Goal: Information Seeking & Learning: Learn about a topic

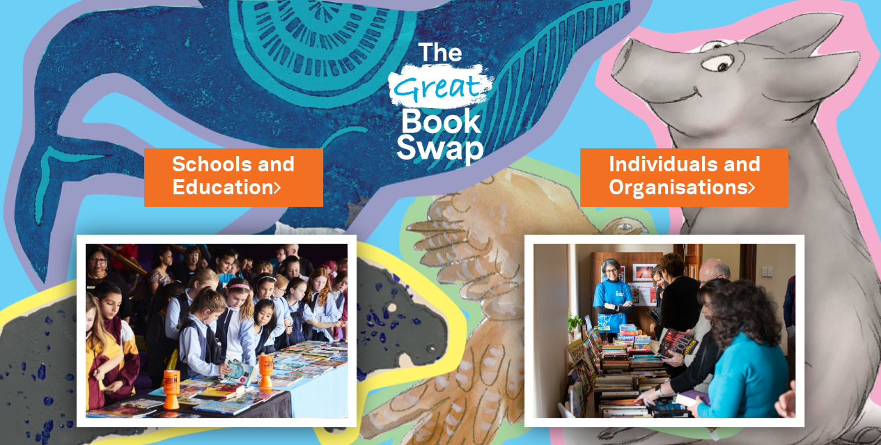
click at [608, 162] on link "Individuals and Organisations" at bounding box center [684, 177] width 153 height 52
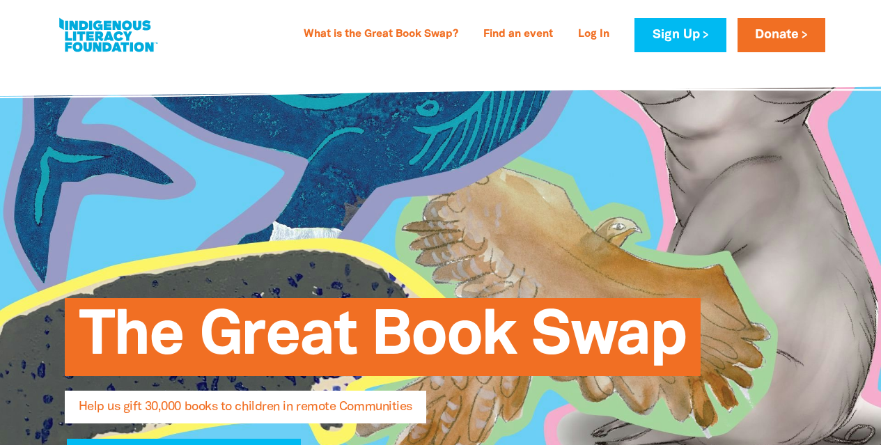
select select "AU"
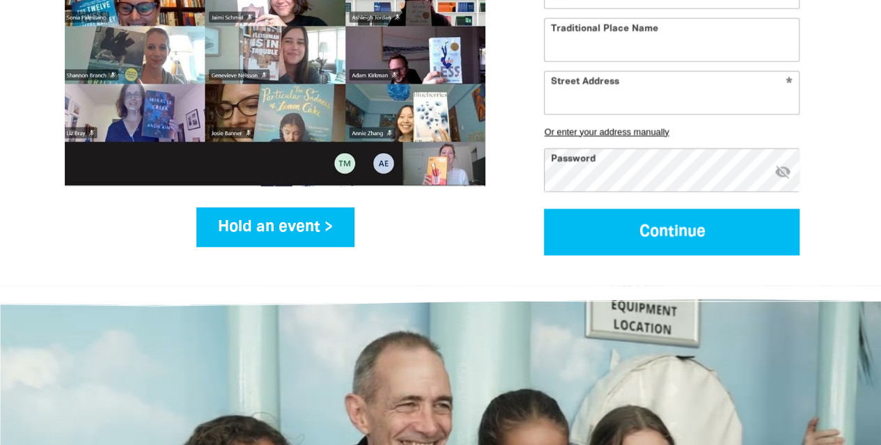
scroll to position [2173, 0]
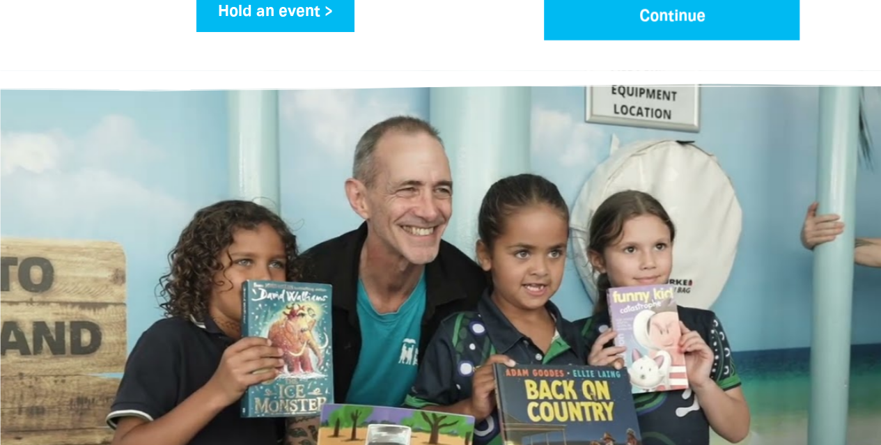
drag, startPoint x: 231, startPoint y: 187, endPoint x: 150, endPoint y: 148, distance: 89.4
click at [150, 155] on div at bounding box center [441, 346] width 822 height 383
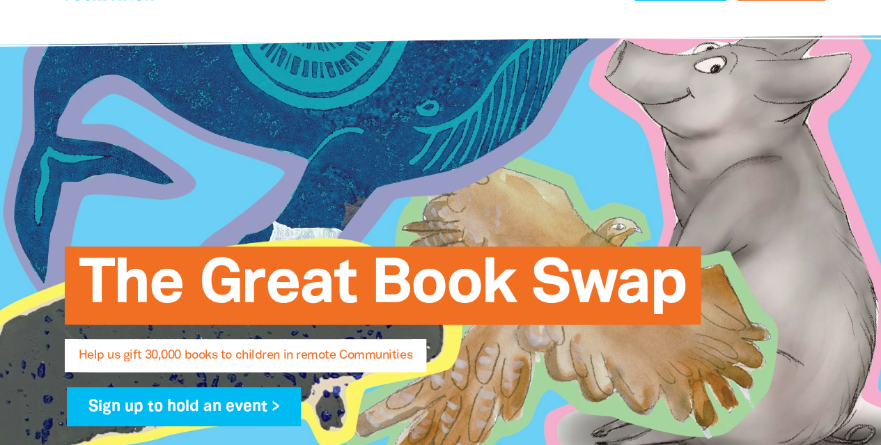
scroll to position [0, 0]
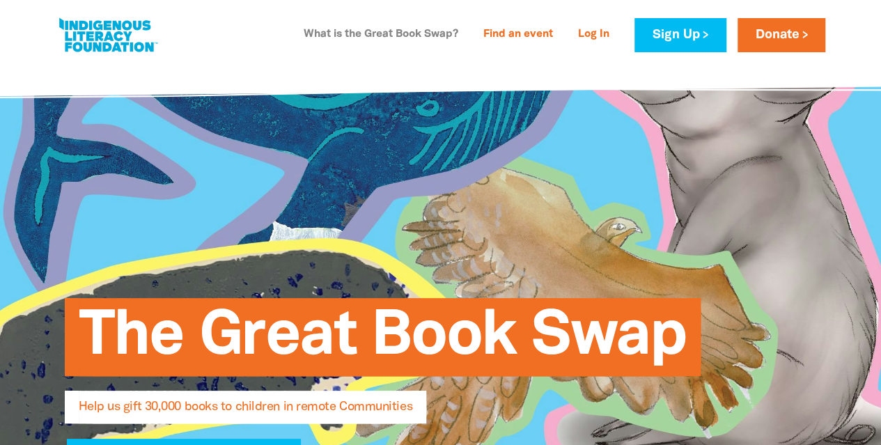
click at [417, 27] on link "What is the Great Book Swap?" at bounding box center [380, 35] width 171 height 22
select select "AU"
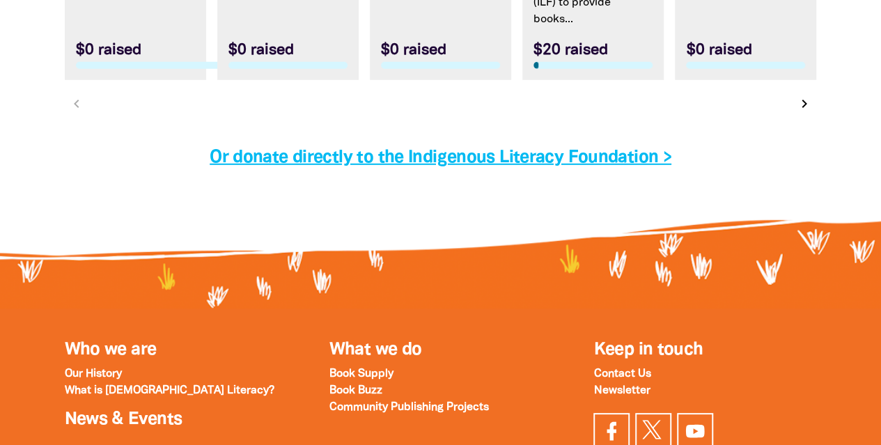
scroll to position [4556, 0]
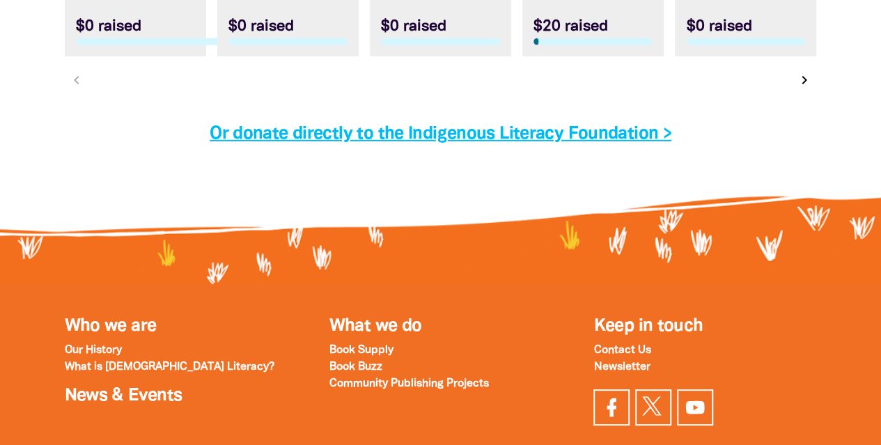
click at [393, 285] on div "Who we are Our History What is Indigenous Literacy? News & Events What we do Bo…" at bounding box center [441, 376] width 836 height 183
click at [114, 346] on strong "Our History" at bounding box center [93, 351] width 57 height 10
